Goal: Task Accomplishment & Management: Manage account settings

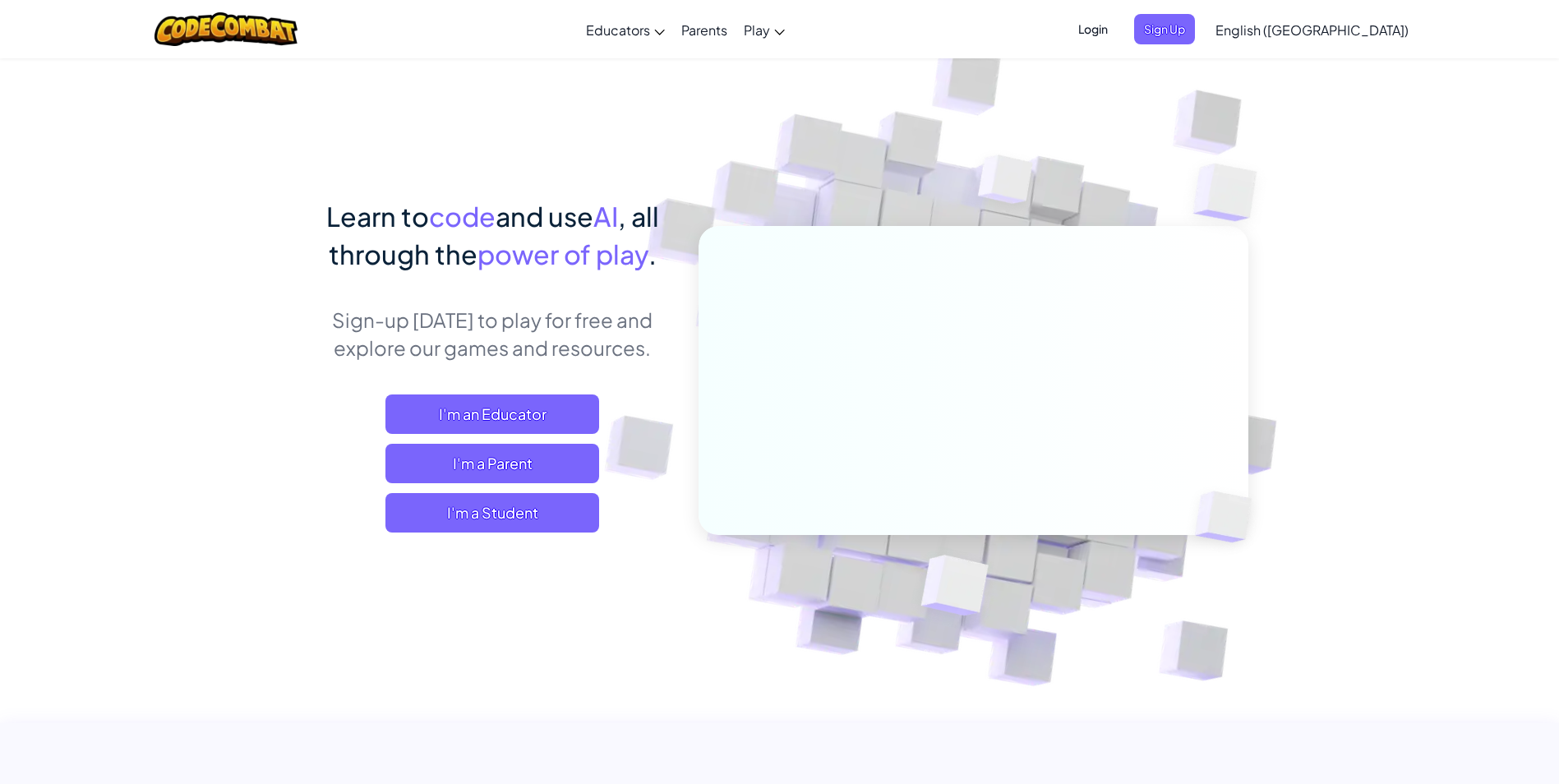
click at [1364, 27] on span "English ([GEOGRAPHIC_DATA])" at bounding box center [1312, 30] width 193 height 18
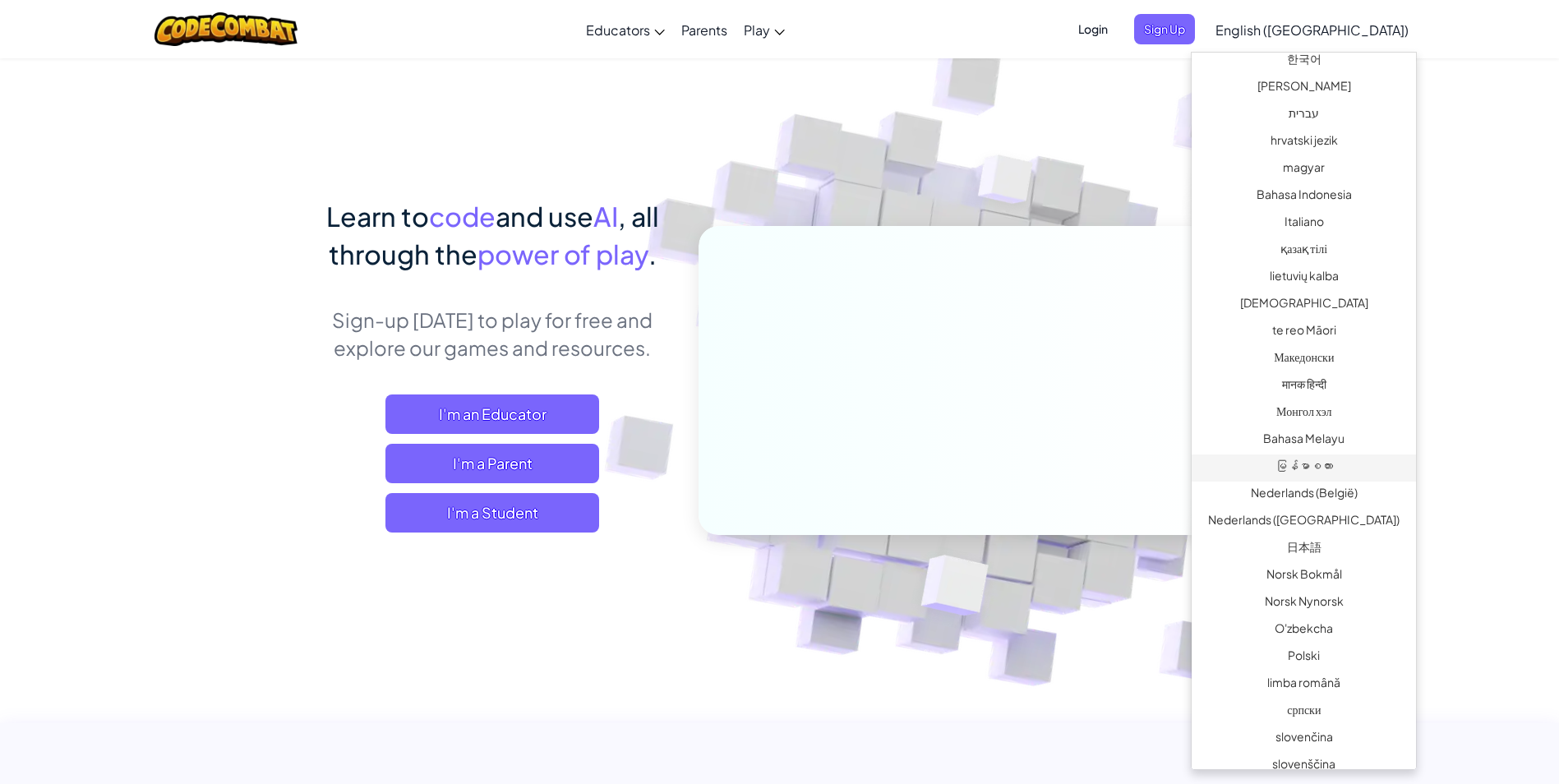
scroll to position [821, 0]
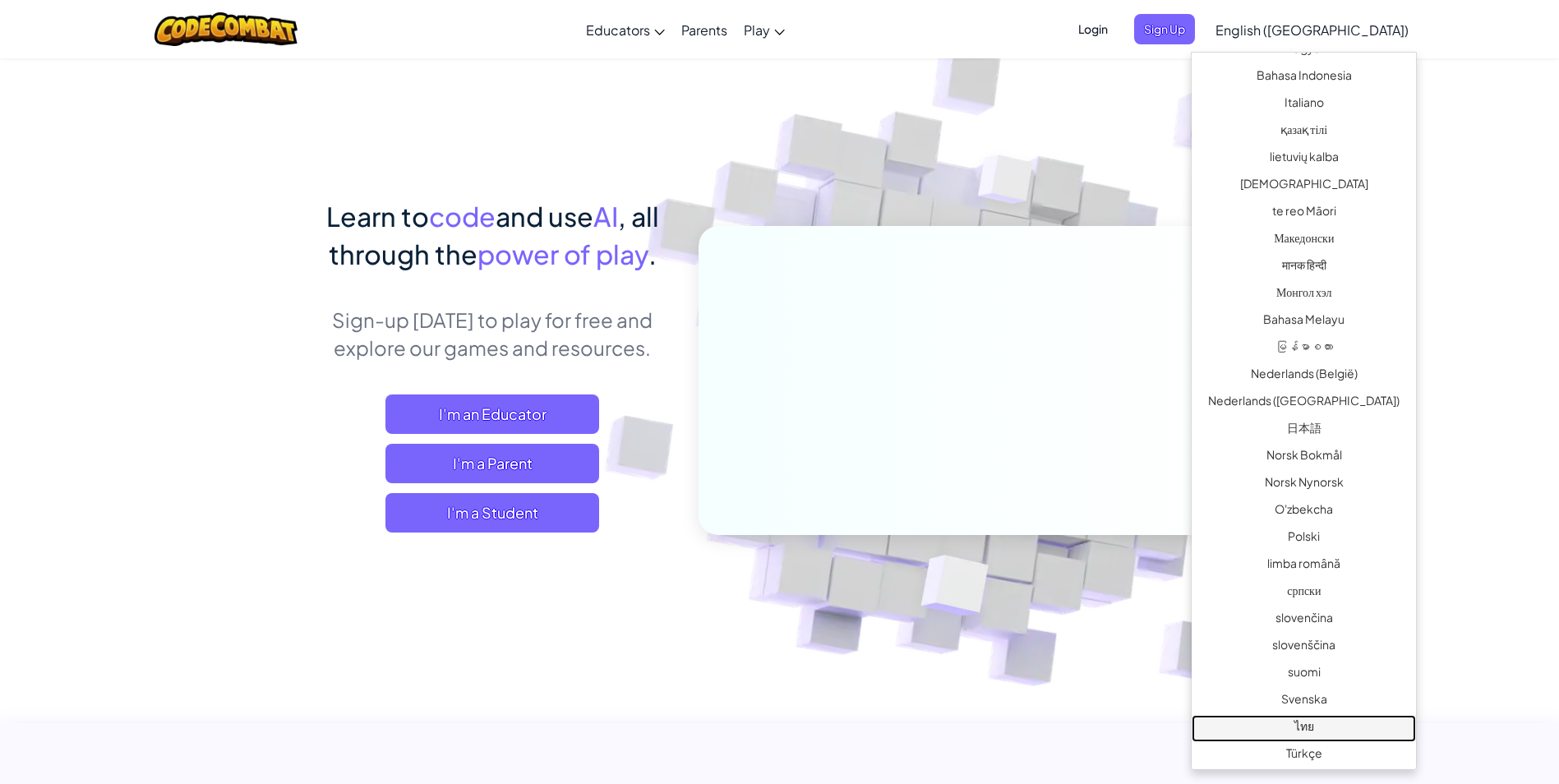
click at [1306, 728] on link "ไทย" at bounding box center [1304, 728] width 225 height 27
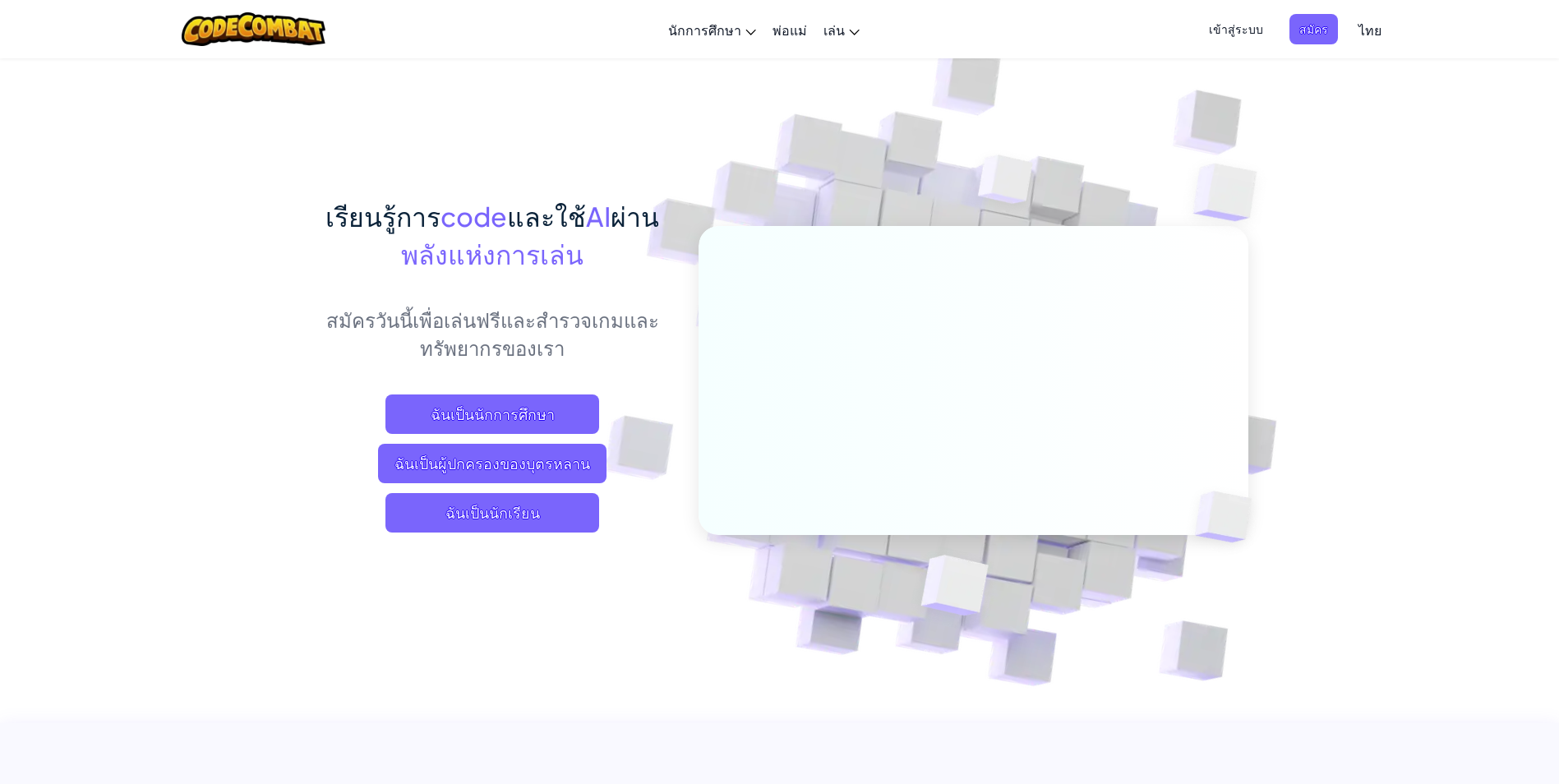
click at [1230, 22] on span "เข้าสู่ระบบ" at bounding box center [1236, 28] width 74 height 30
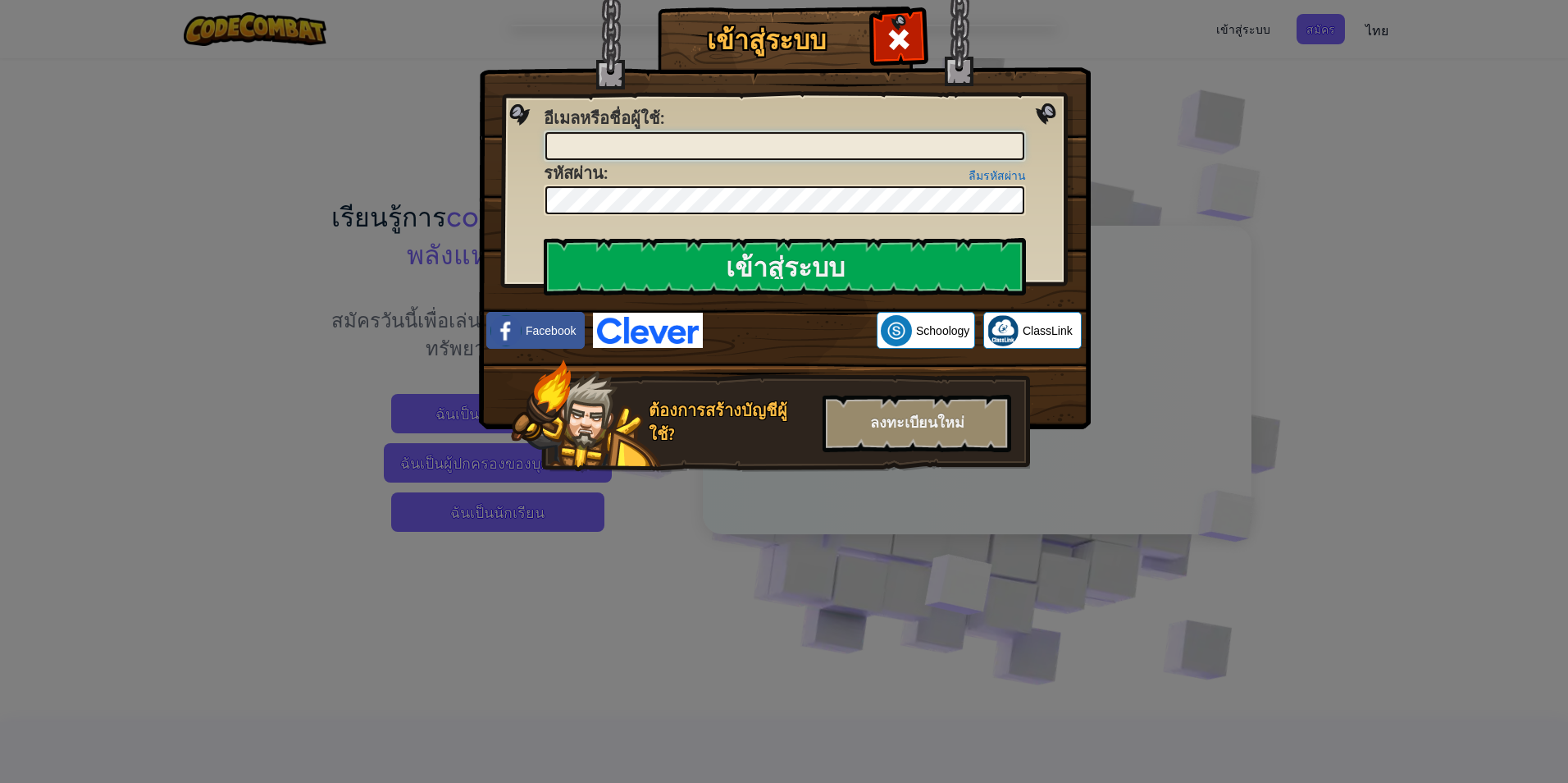
click at [677, 144] on input "อีเมลหรือชื่อผู้ใช้ :" at bounding box center [784, 146] width 479 height 27
click at [824, 107] on div "อีเมลหรือชื่อผู้ใช้ :" at bounding box center [784, 134] width 482 height 55
click at [1420, 563] on div "เข้าสู่ระบบ เกิดข้อผิดพลาดที่ไม่รู้จัก อีเมลหรือชื่อผู้ใช้ : ลืมรหัสผ่าน รหัสผ่…" at bounding box center [784, 391] width 1568 height 783
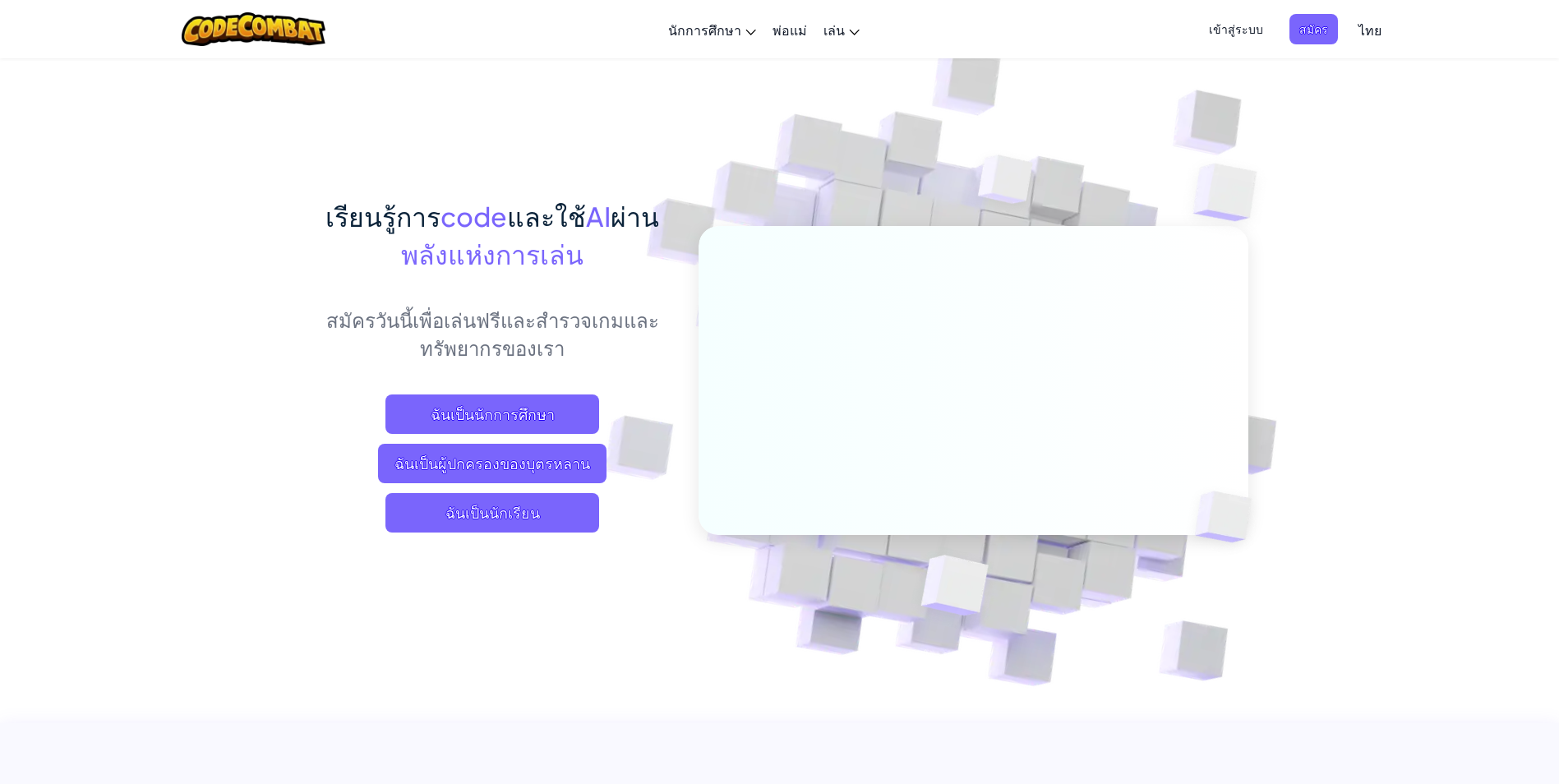
click at [1245, 24] on span "เข้าสู่ระบบ" at bounding box center [1236, 28] width 74 height 30
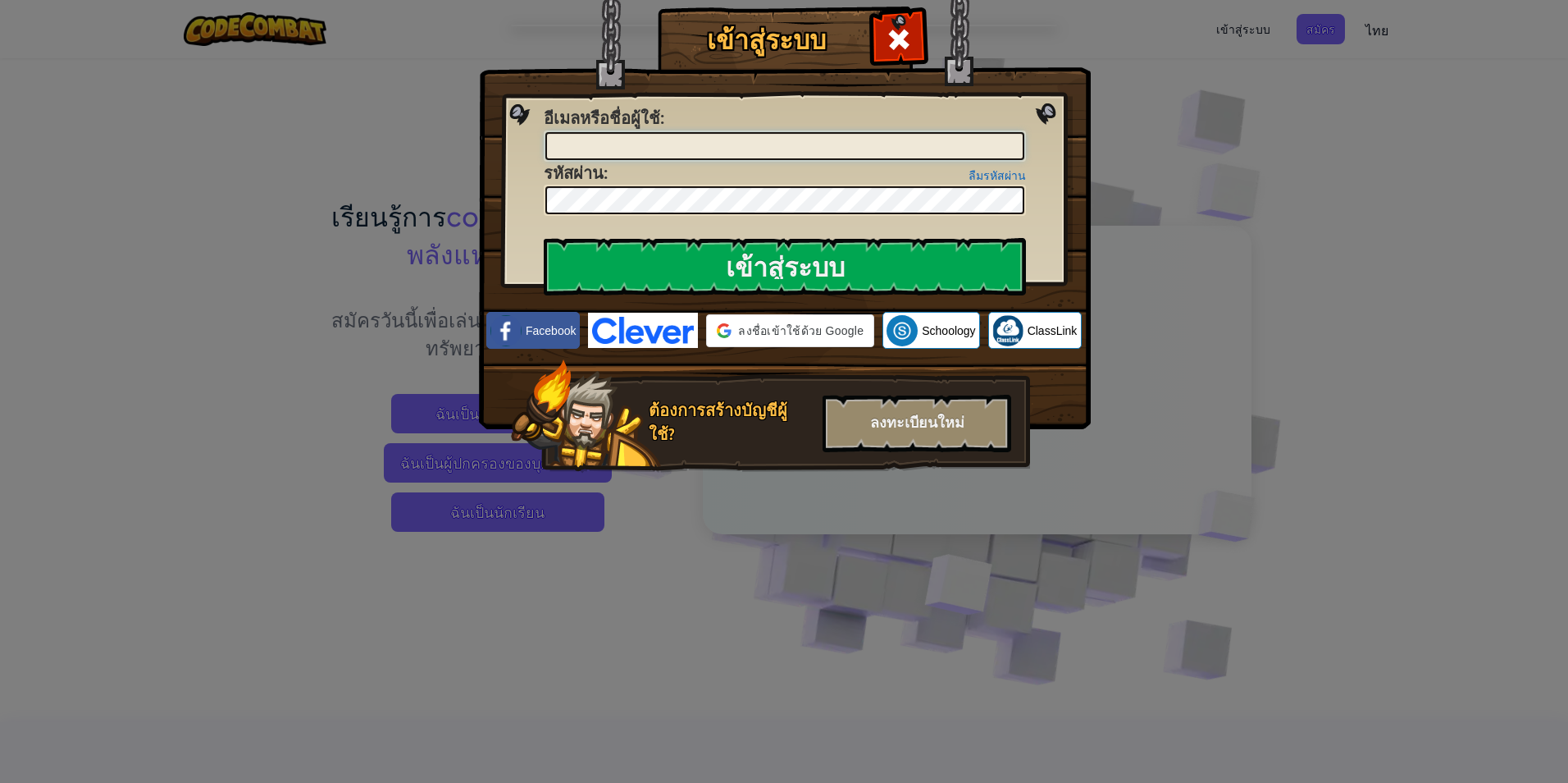
click at [627, 153] on input "อีเมลหรือชื่อผู้ใช้ :" at bounding box center [784, 146] width 479 height 27
click at [910, 171] on div "ลืมรหัสผ่าน รหัสผ่าน :" at bounding box center [784, 189] width 482 height 55
click at [1240, 198] on div "เข้าสู่ระบบ เกิดข้อผิดพลาดที่ไม่รู้จัก อีเมลหรือชื่อผู้ใช้ : ลืมรหัสผ่าน รหัสผ่…" at bounding box center [784, 391] width 1568 height 783
